Goal: Find specific page/section: Find specific page/section

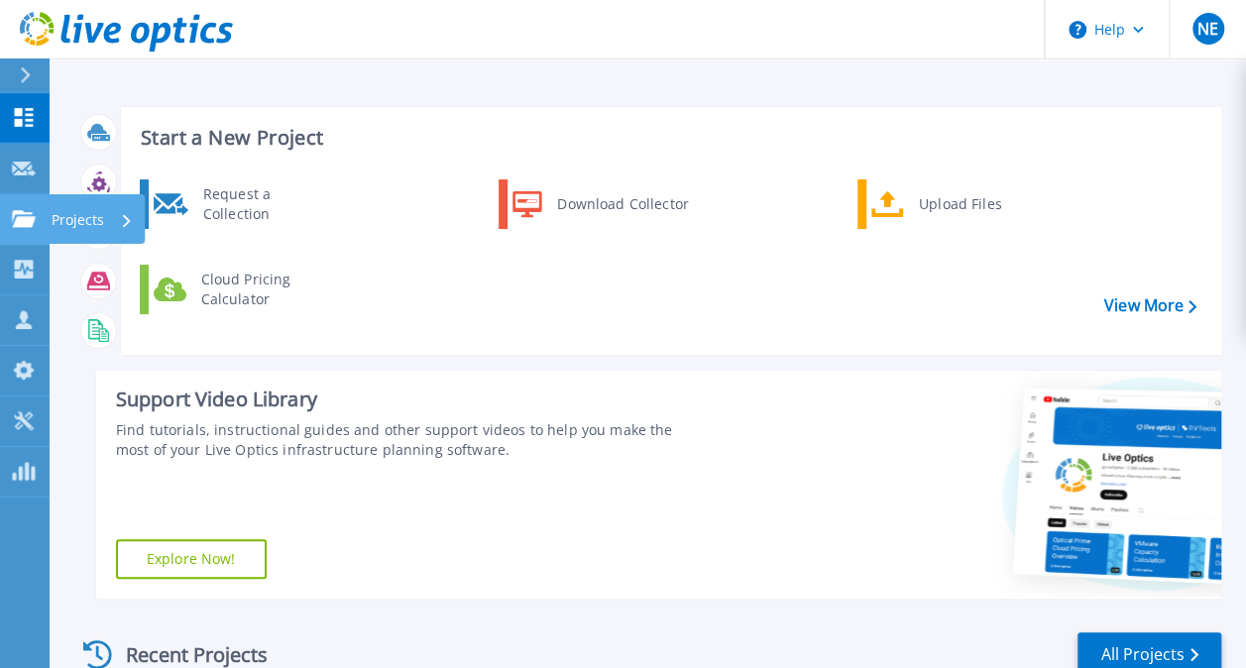
click at [83, 215] on p "Projects" at bounding box center [78, 220] width 53 height 52
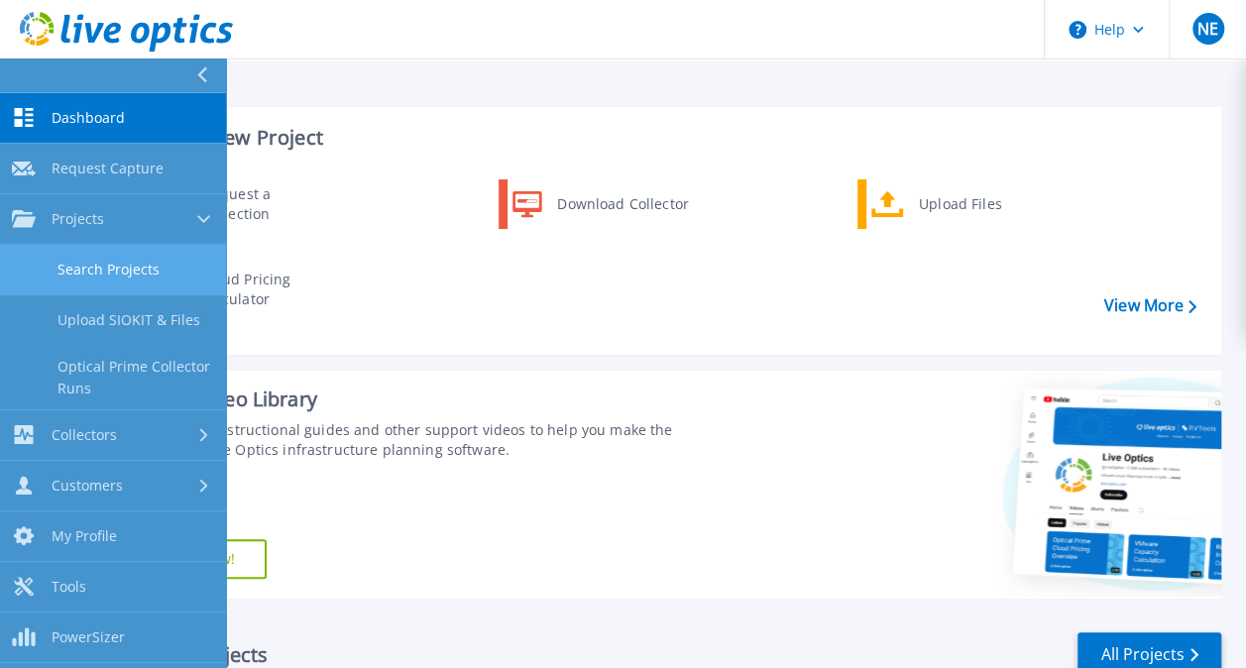
click at [95, 266] on link "Search Projects" at bounding box center [113, 270] width 226 height 51
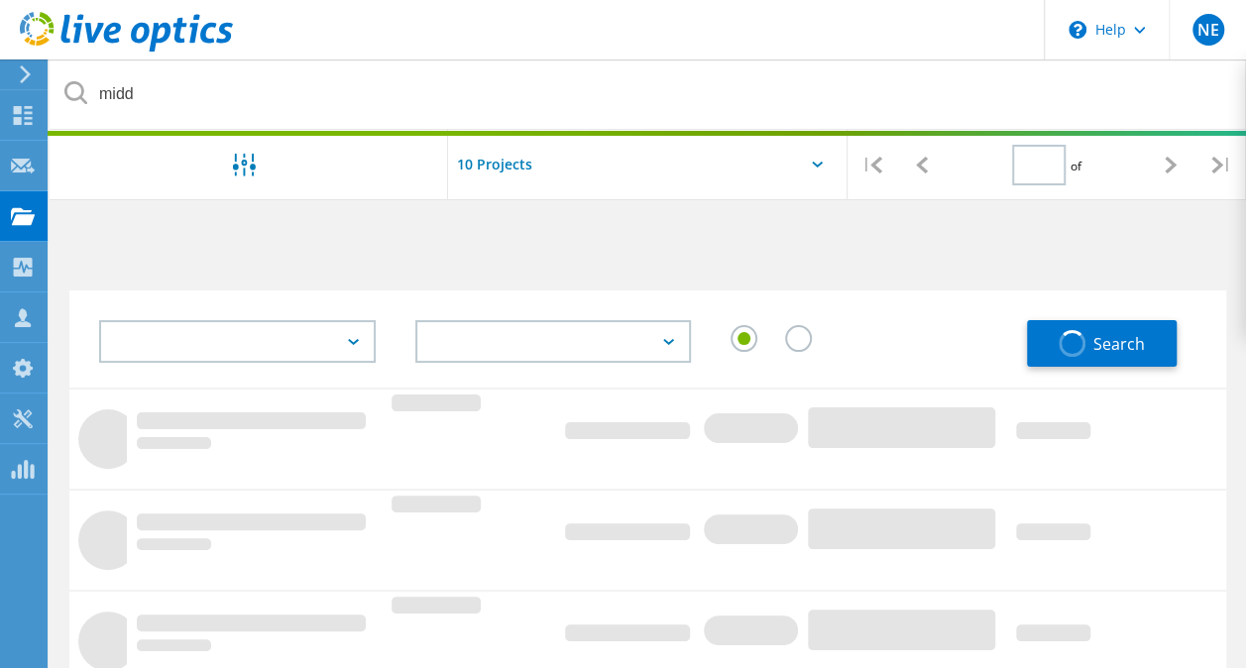
type input "1"
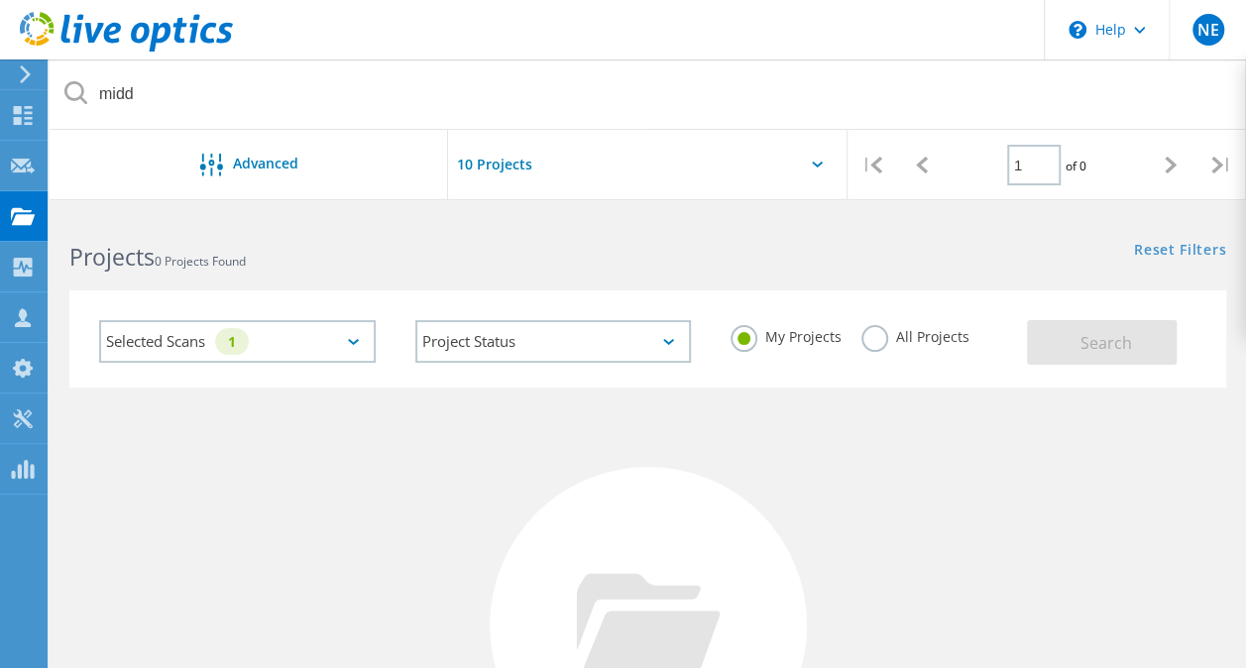
click at [882, 344] on label "All Projects" at bounding box center [916, 334] width 108 height 19
click at [0, 0] on input "All Projects" at bounding box center [0, 0] width 0 height 0
click at [1094, 349] on span "Search" at bounding box center [1106, 343] width 52 height 22
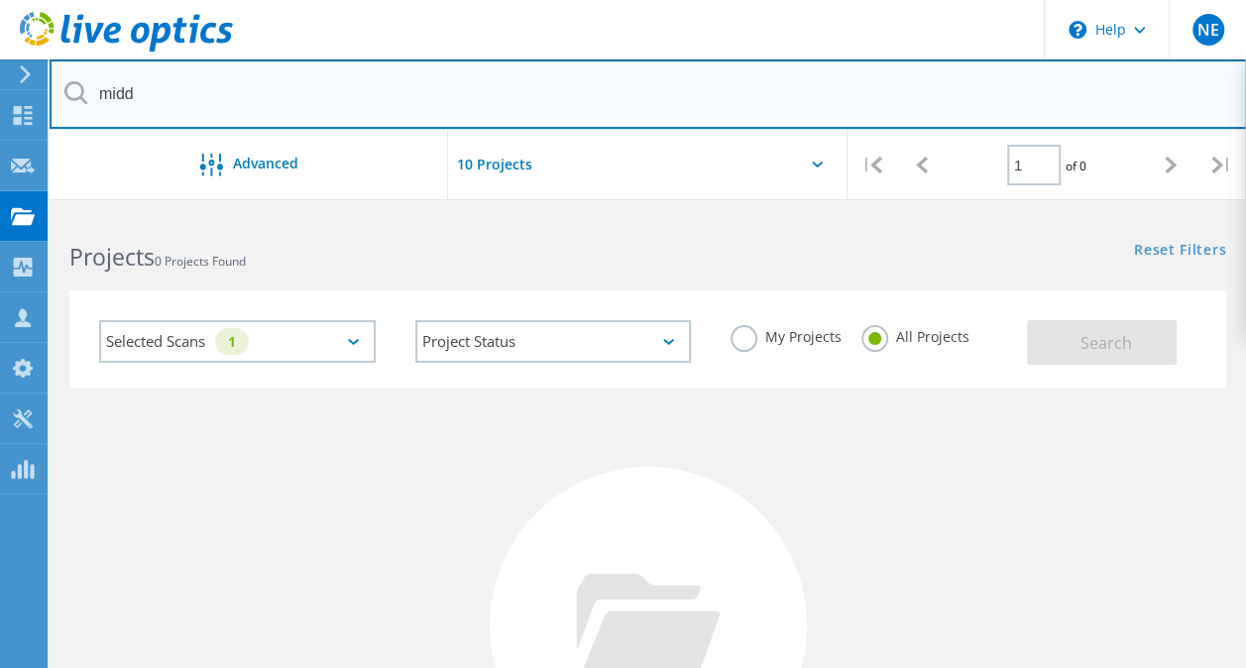
click at [408, 103] on input "midd" at bounding box center [649, 93] width 1198 height 69
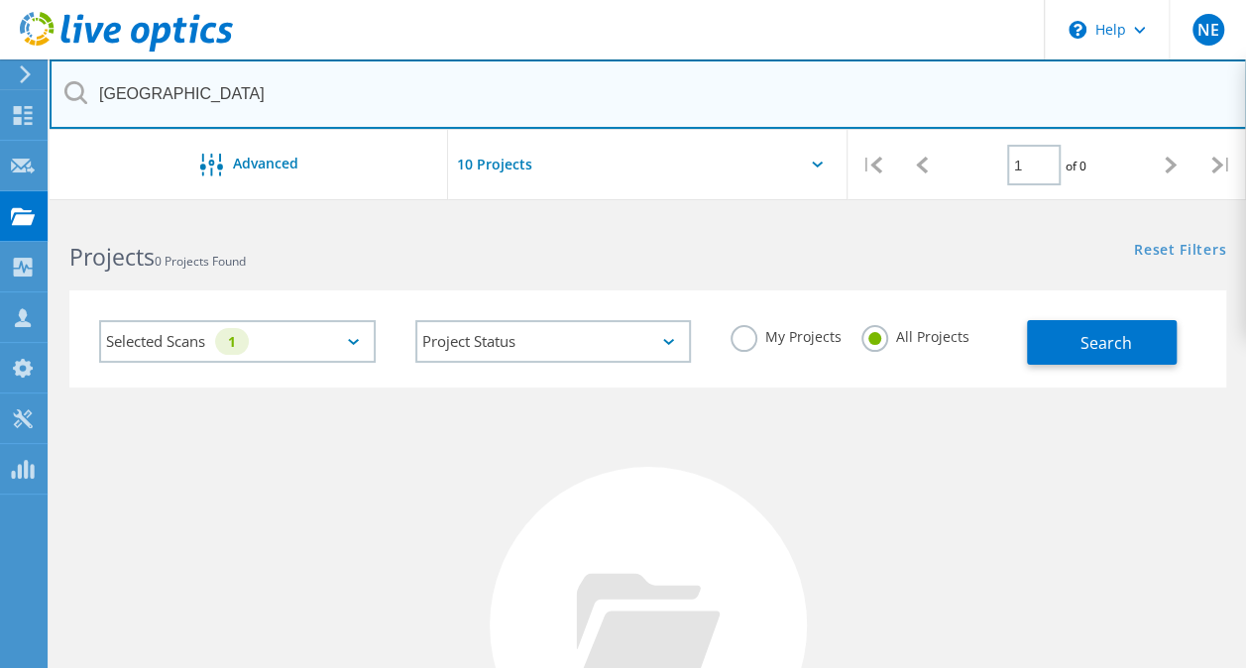
type input "middlebury"
